Goal: Information Seeking & Learning: Check status

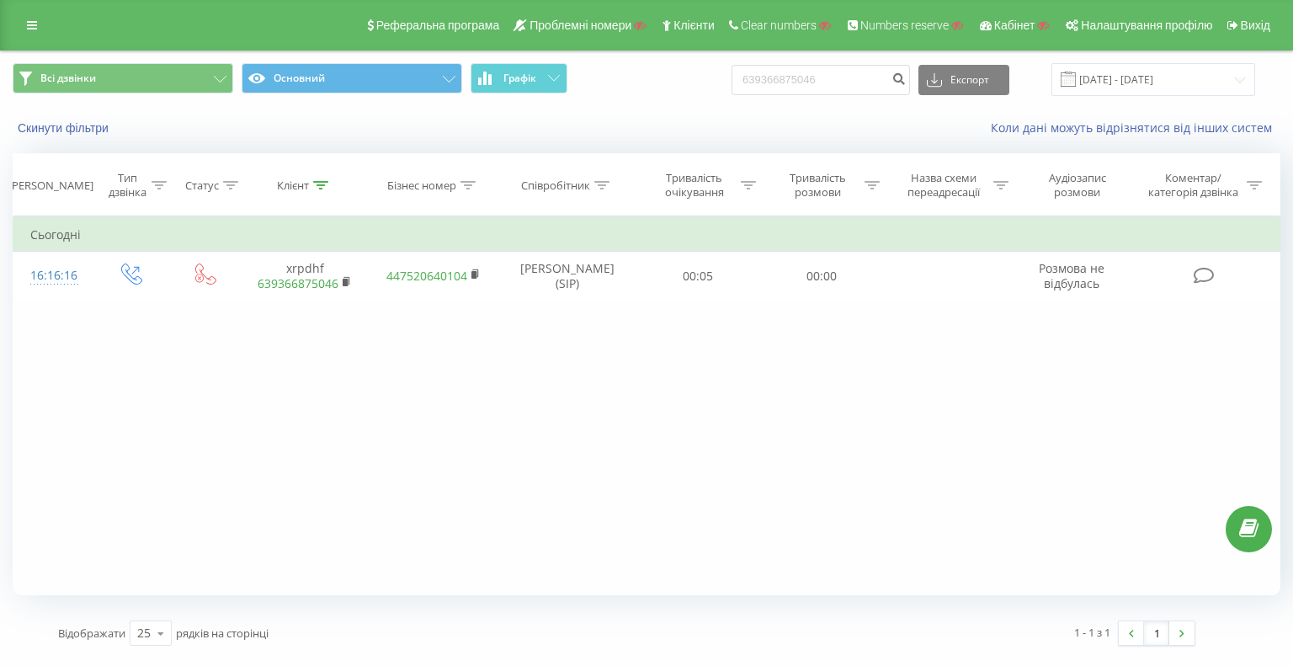
click at [16, 16] on div "Реферальна програма Проблемні номери Клієнти Clear numbers Numbers reserve Кабі…" at bounding box center [646, 25] width 1293 height 51
click at [24, 19] on link at bounding box center [32, 25] width 30 height 24
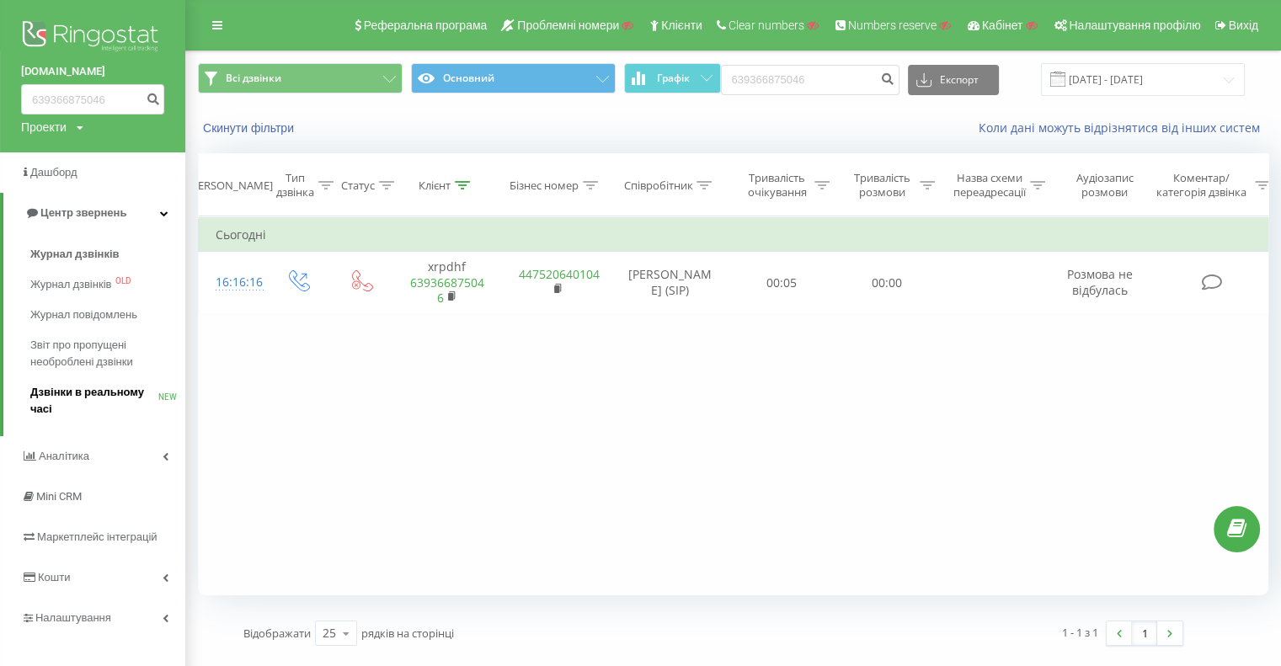
click at [114, 393] on span "Дзвінки в реальному часі" at bounding box center [94, 401] width 128 height 34
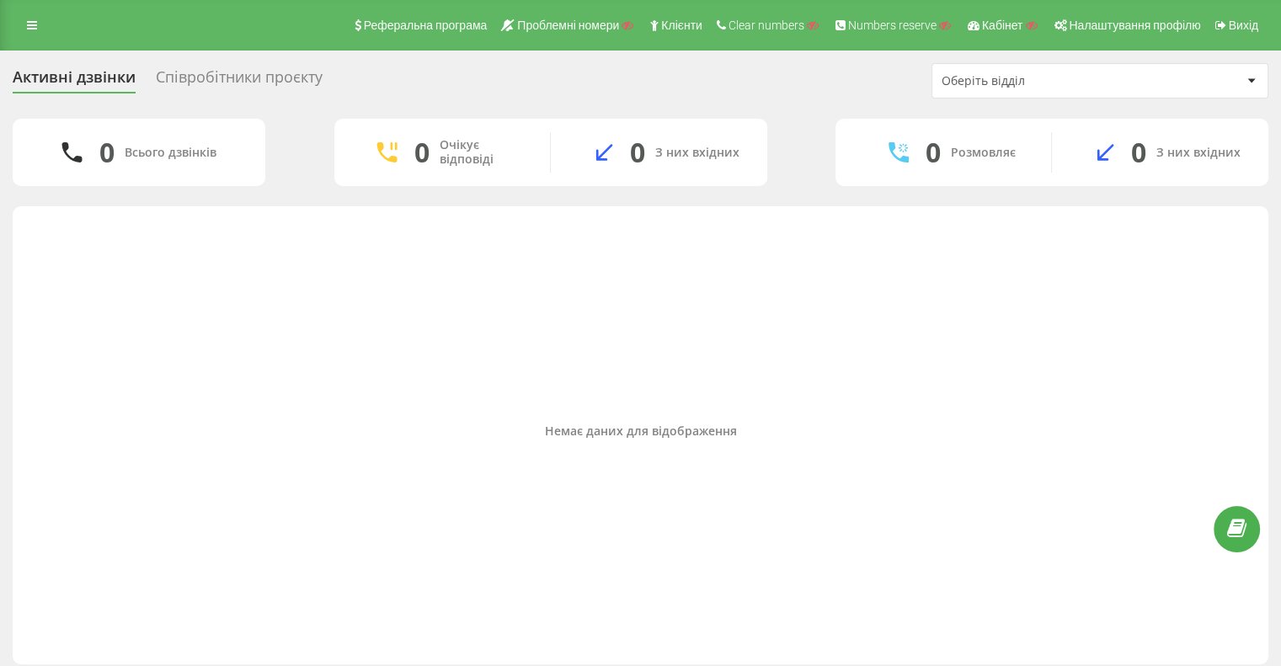
click at [252, 79] on div "Співробітники проєкту" at bounding box center [239, 81] width 167 height 26
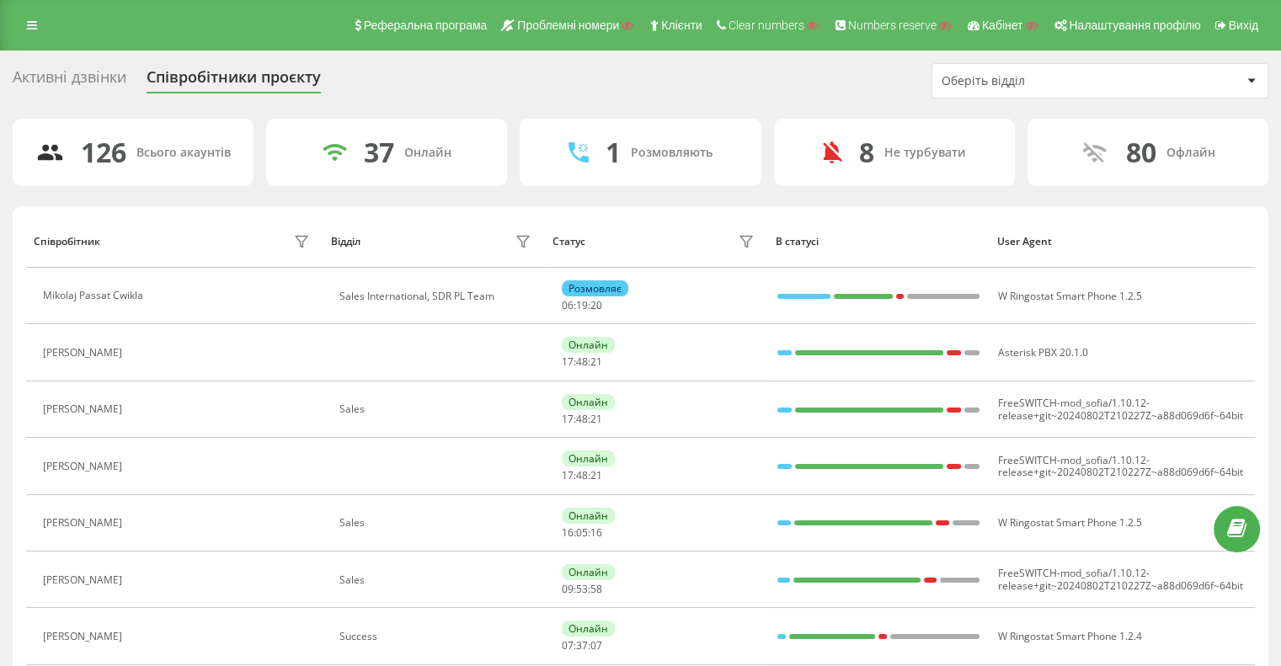
click at [1013, 83] on div "Оберіть відділ" at bounding box center [1041, 81] width 201 height 14
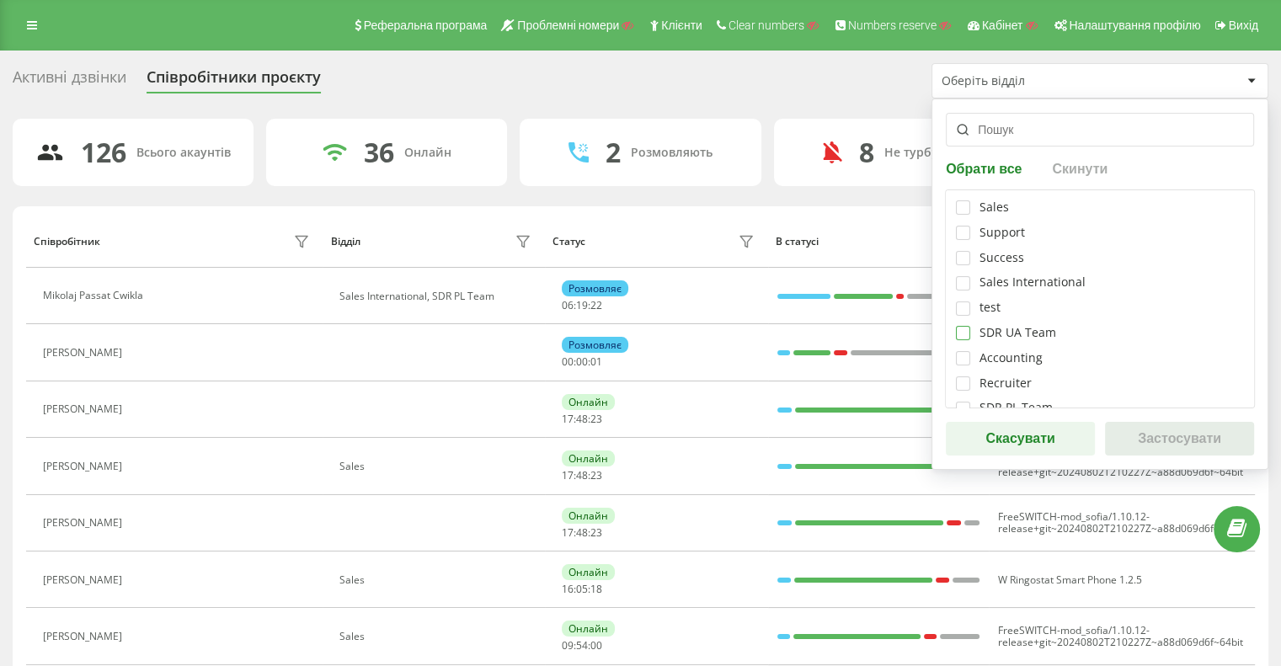
click at [967, 326] on label at bounding box center [963, 326] width 14 height 0
checkbox input "true"
click at [1165, 429] on button "Застосувати" at bounding box center [1179, 439] width 149 height 34
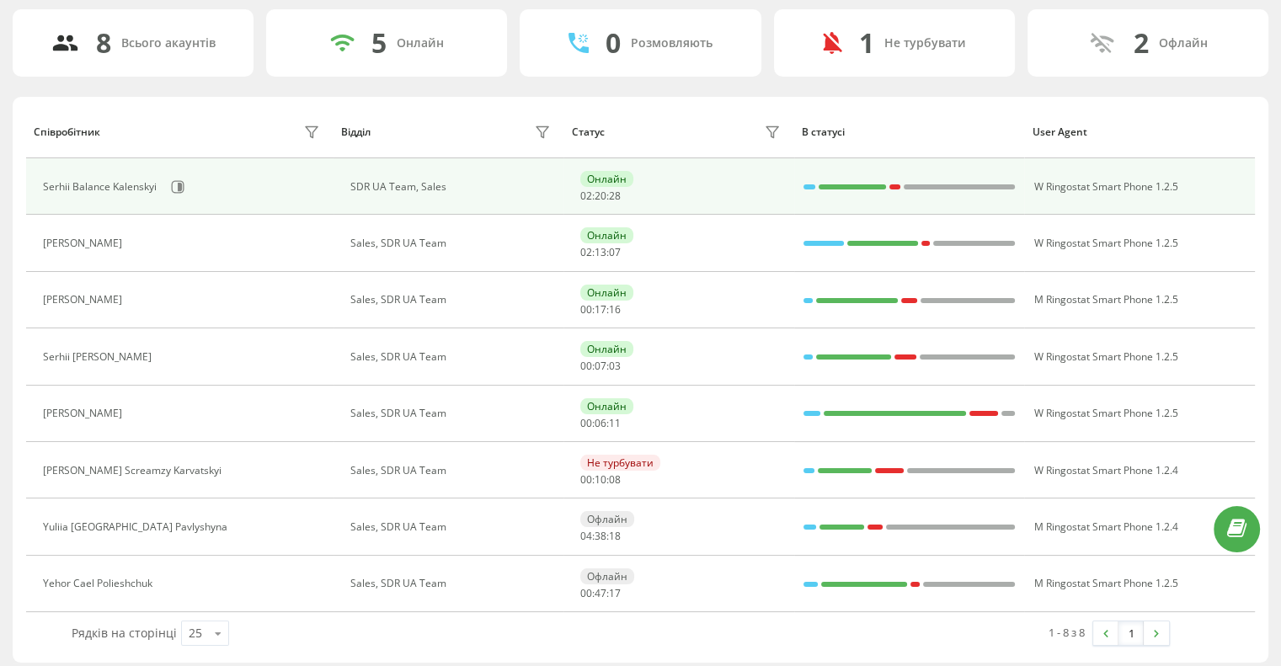
scroll to position [116, 0]
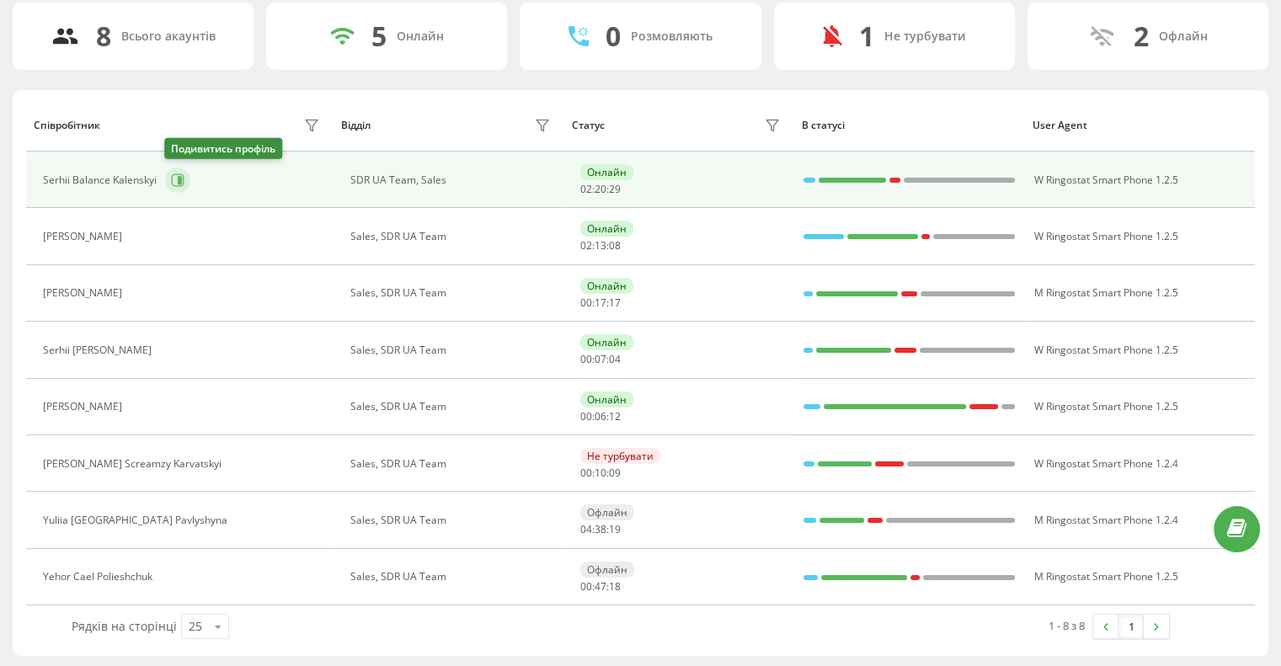
click at [182, 179] on icon at bounding box center [178, 179] width 13 height 13
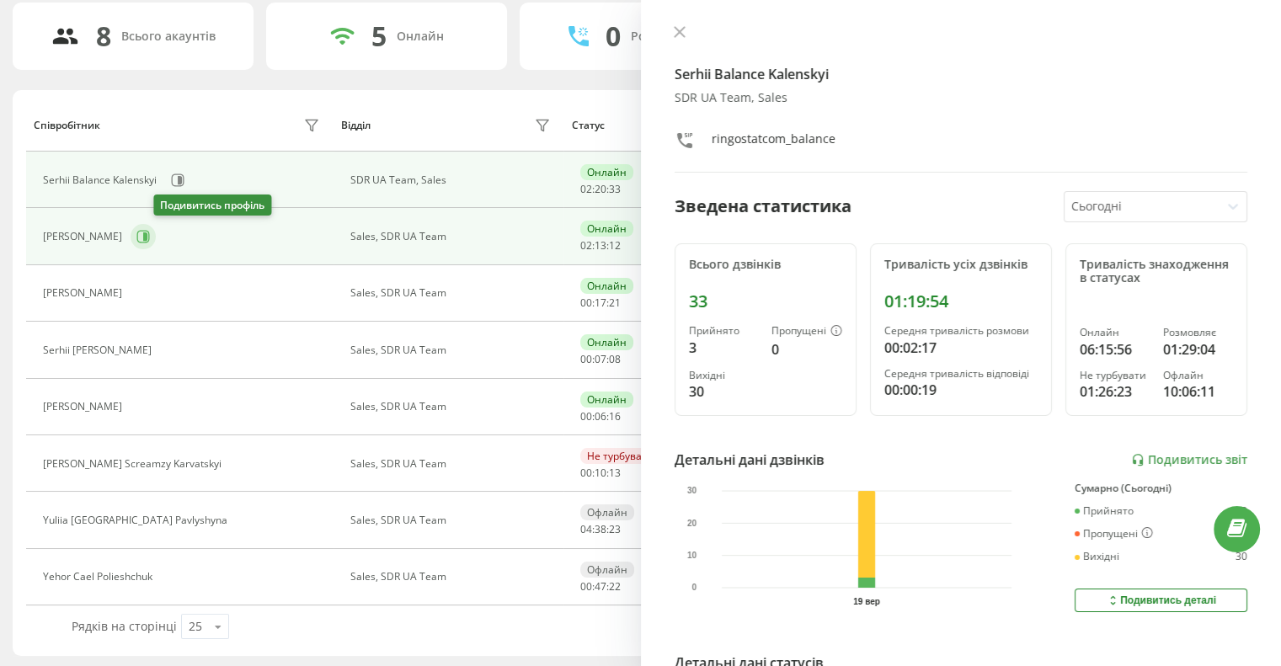
click at [150, 234] on icon at bounding box center [142, 236] width 13 height 13
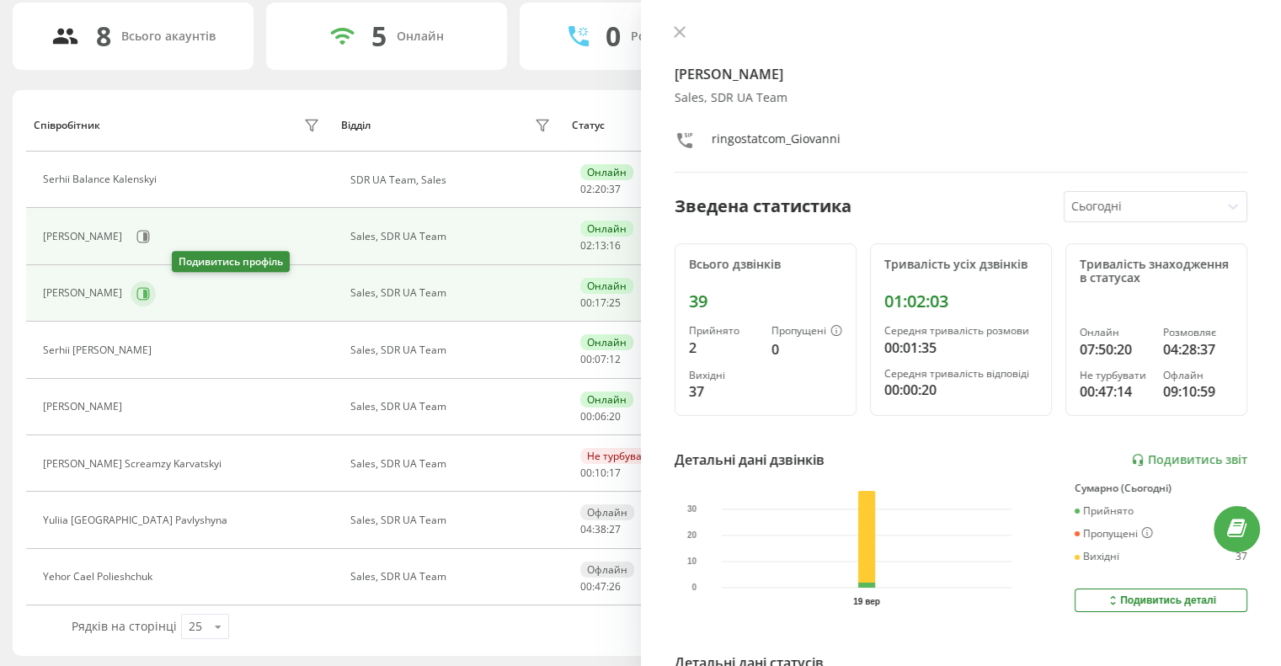
click at [147, 289] on icon at bounding box center [145, 293] width 4 height 8
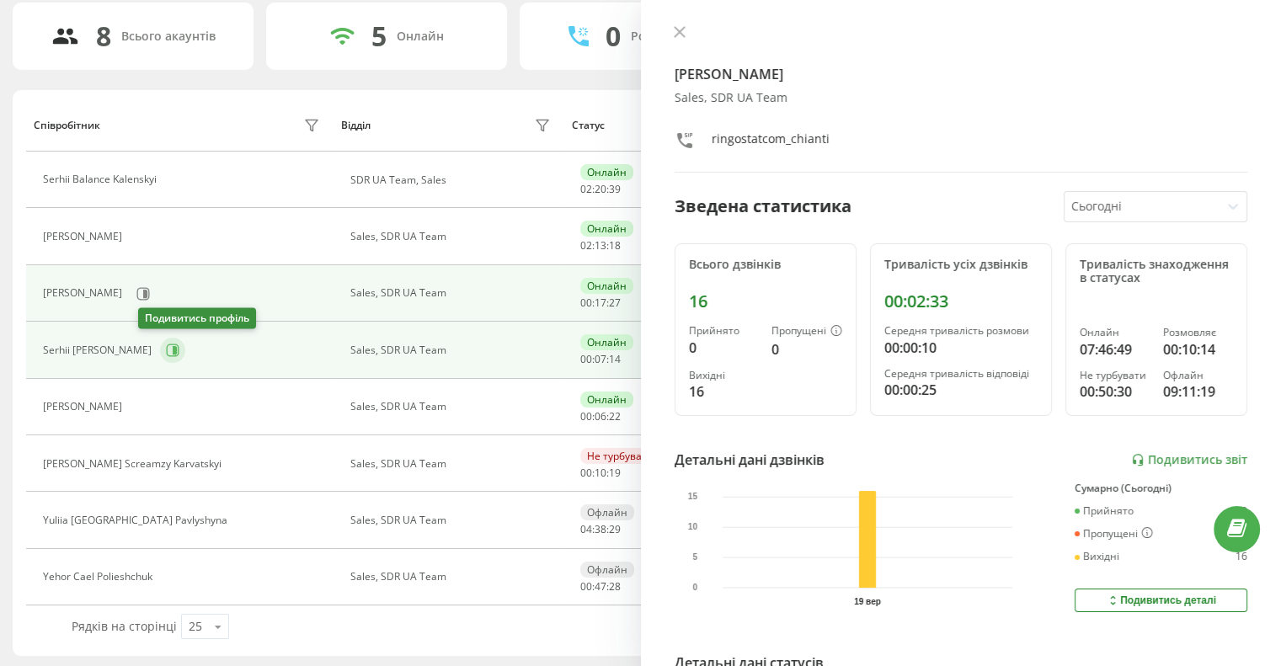
click at [167, 352] on icon at bounding box center [173, 350] width 13 height 13
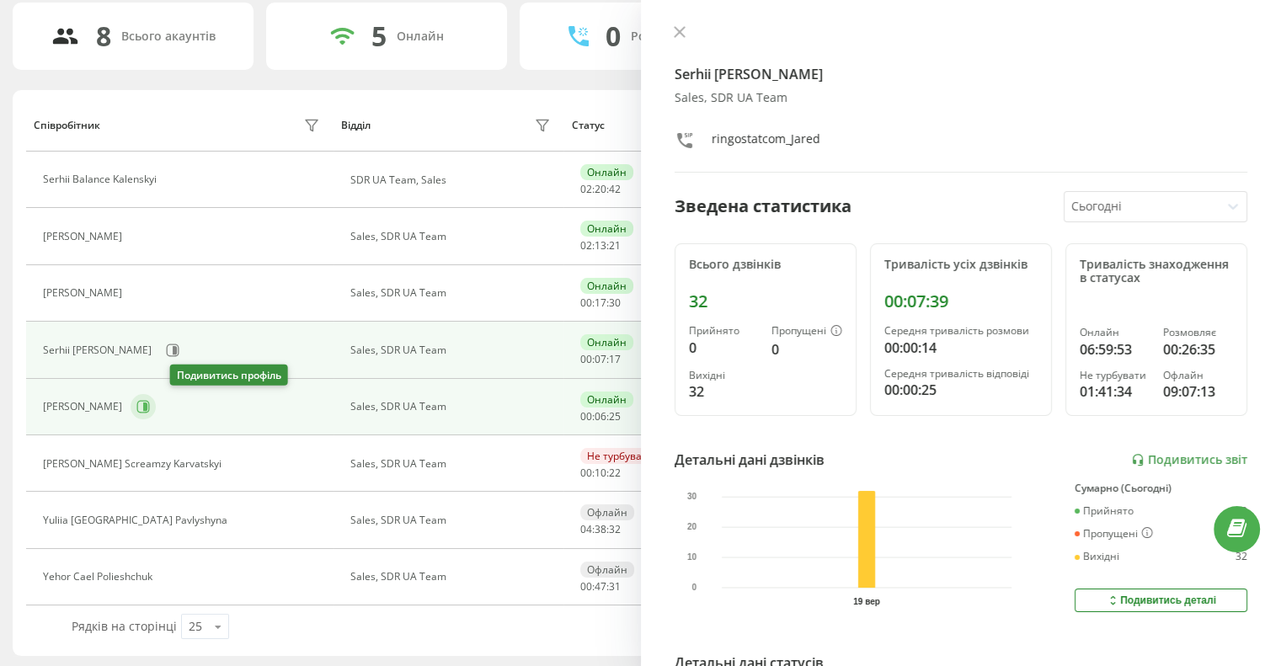
click at [150, 410] on icon at bounding box center [142, 406] width 13 height 13
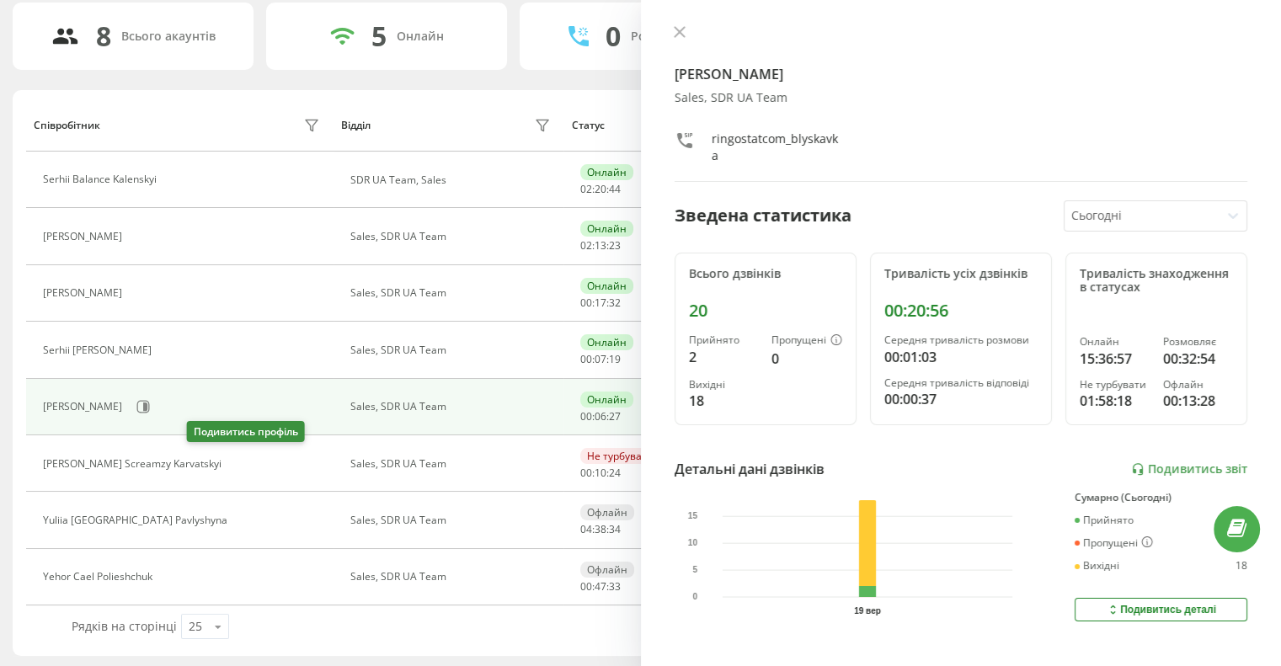
click at [240, 463] on icon at bounding box center [242, 464] width 4 height 8
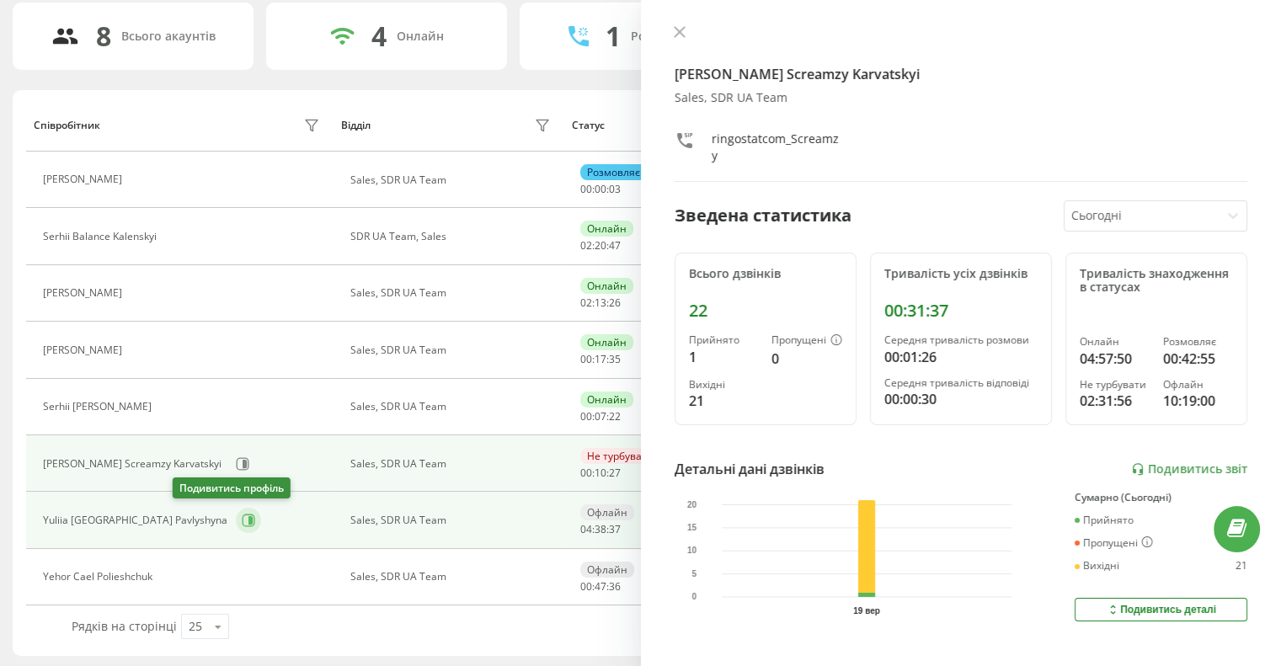
click at [242, 517] on icon at bounding box center [248, 520] width 13 height 13
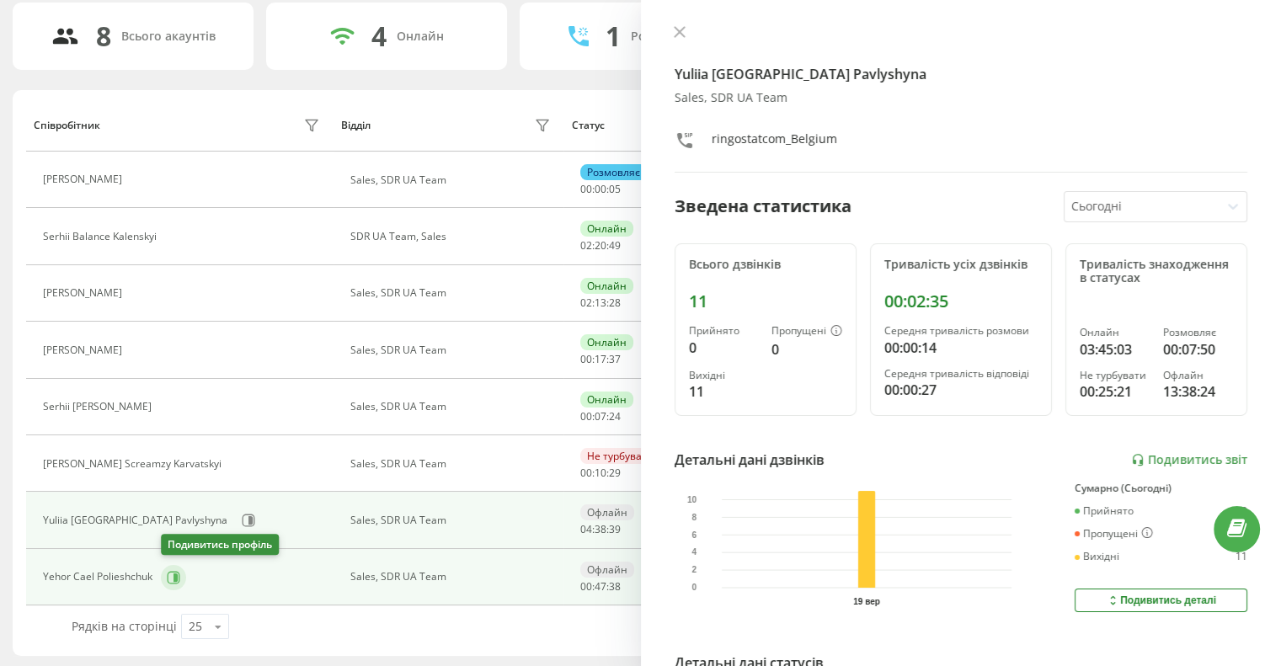
click at [176, 573] on icon at bounding box center [175, 577] width 4 height 8
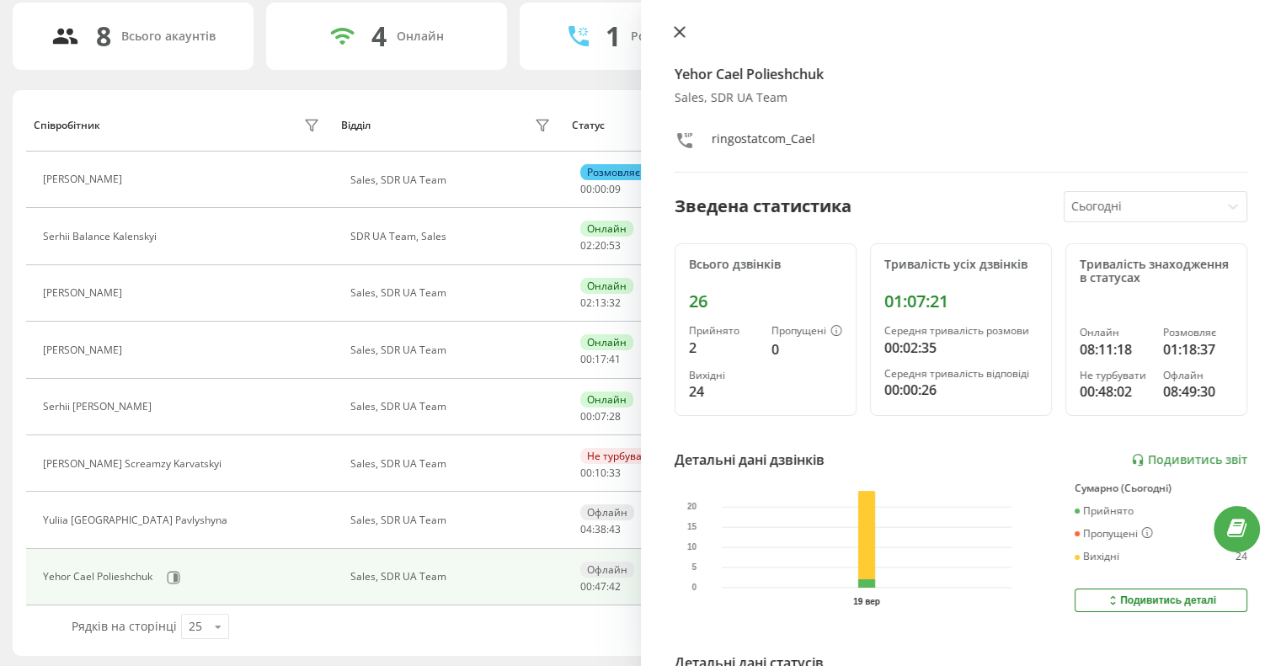
click at [675, 25] on button at bounding box center [680, 33] width 22 height 16
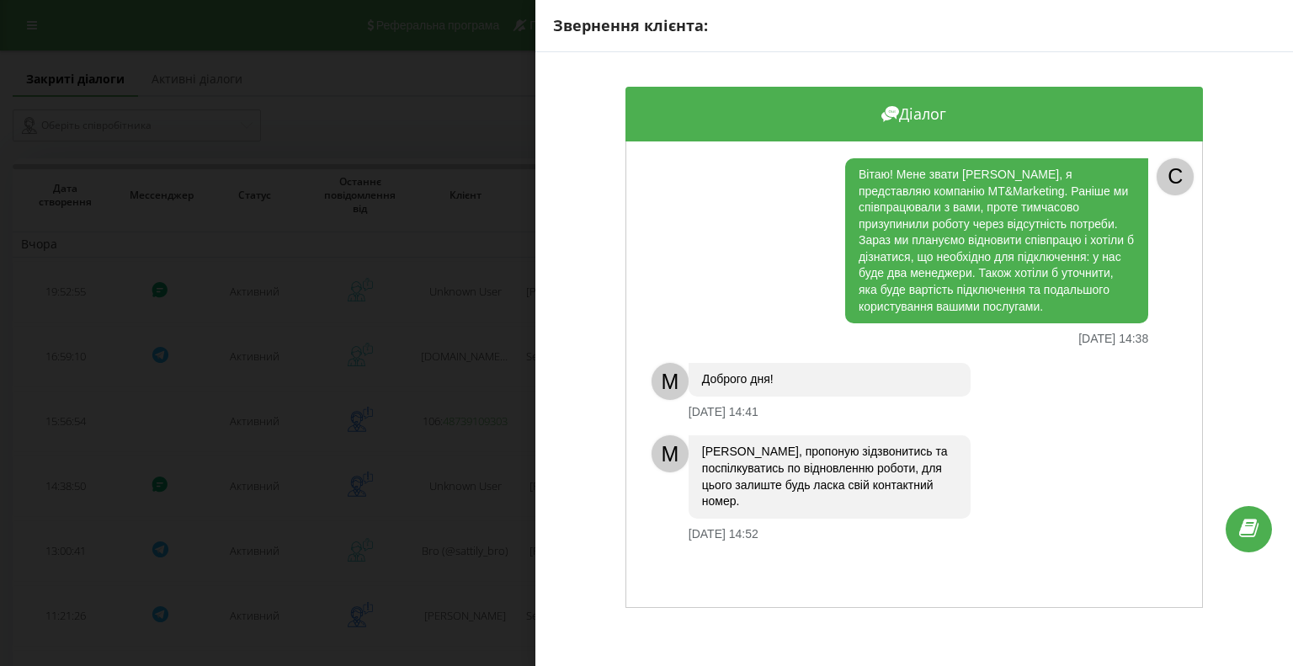
click at [439, 95] on div "Звернення клієнта: Діалог Вітаю! Мене звати Роман, я представляю компанію MT&Ma…" at bounding box center [646, 333] width 1293 height 666
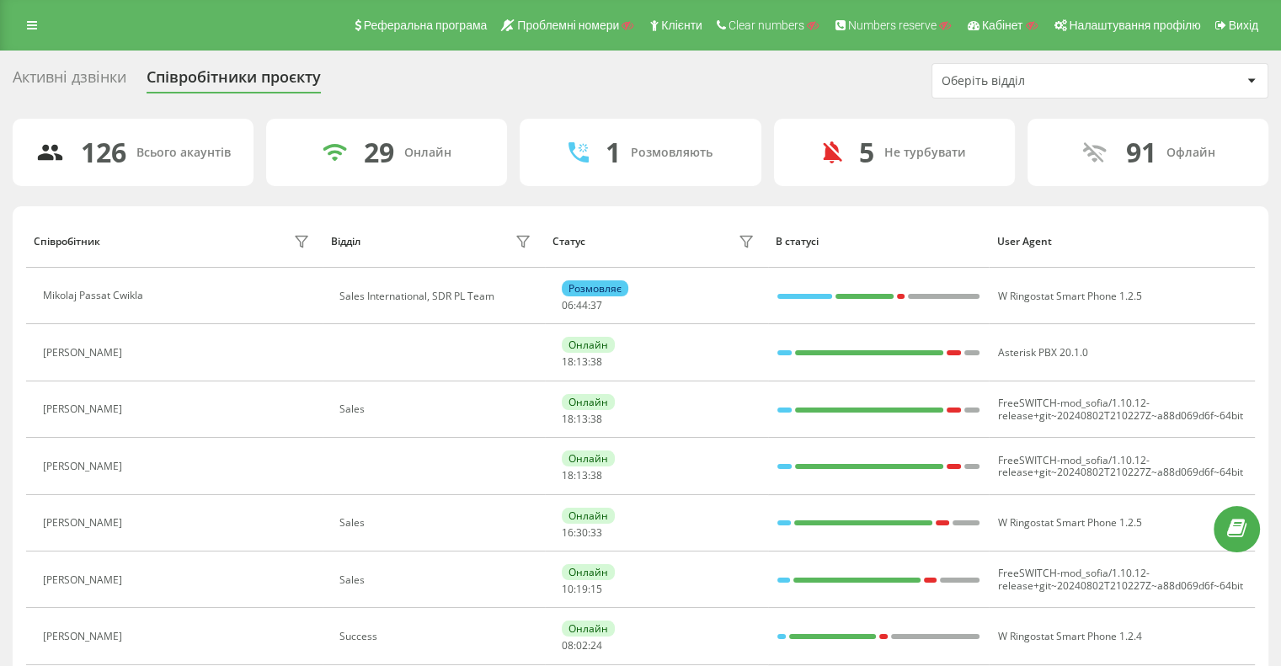
click at [565, 73] on div "Активні дзвінки Співробітники проєкту Оберіть відділ" at bounding box center [641, 80] width 1256 height 35
